Goal: Information Seeking & Learning: Learn about a topic

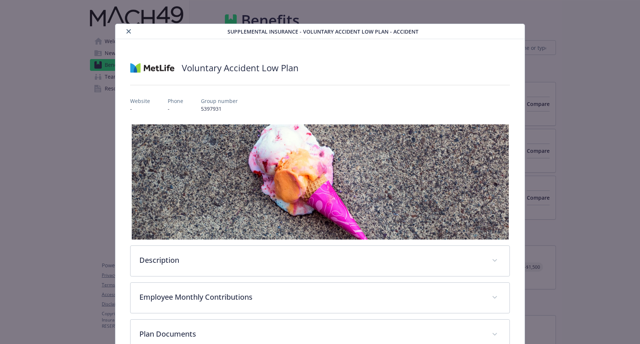
click at [133, 32] on div "details for plan Supplemental Insurance - Voluntary Accident Low Plan - Accident" at bounding box center [172, 31] width 109 height 9
click at [129, 29] on icon "close" at bounding box center [128, 31] width 4 height 4
